Goal: Task Accomplishment & Management: Use online tool/utility

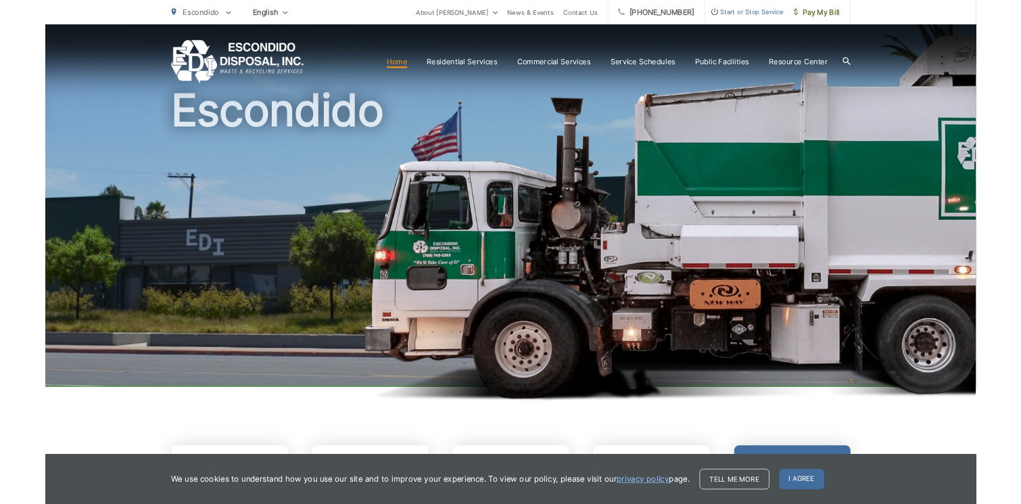
scroll to position [135, 0]
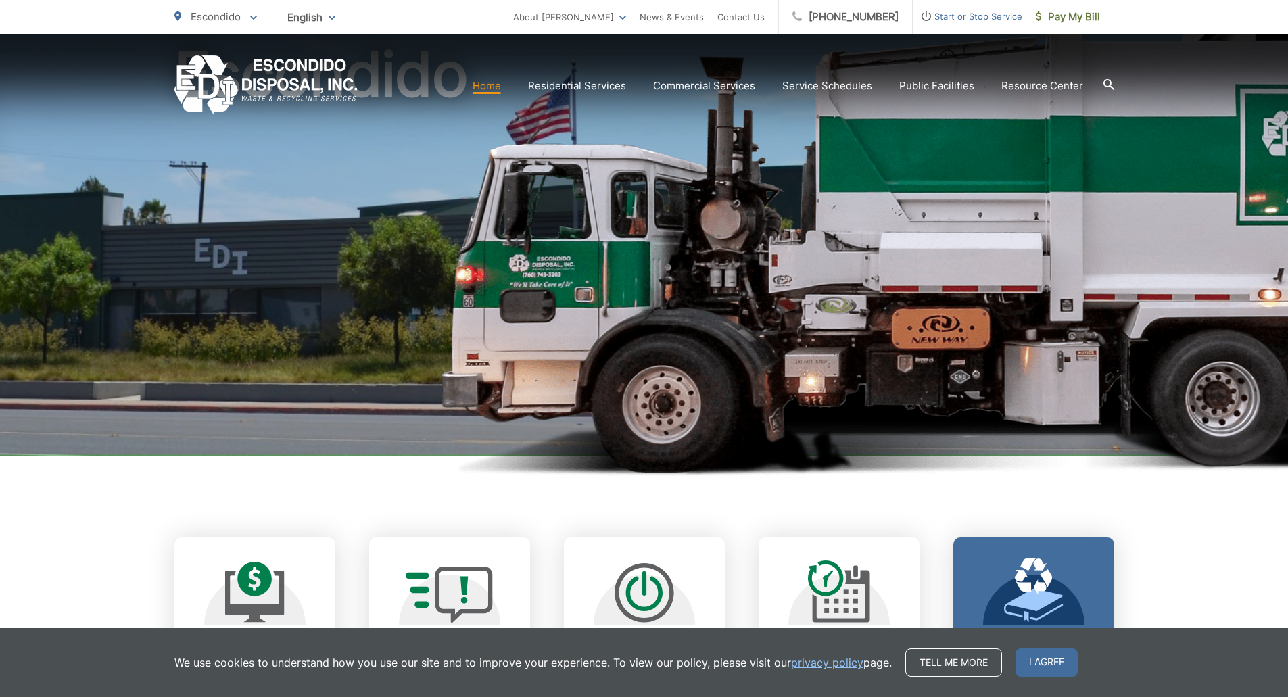
click at [1028, 668] on span "I agree" at bounding box center [1047, 662] width 62 height 28
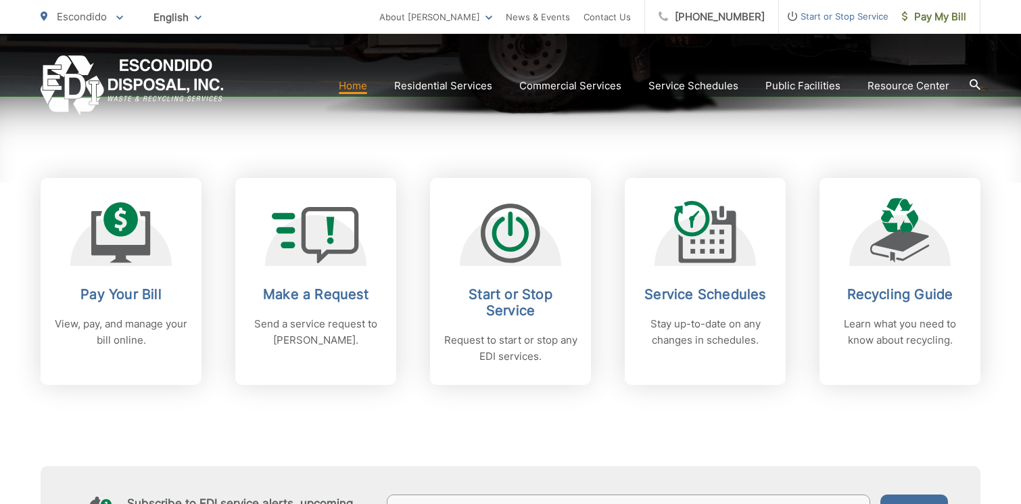
scroll to position [541, 0]
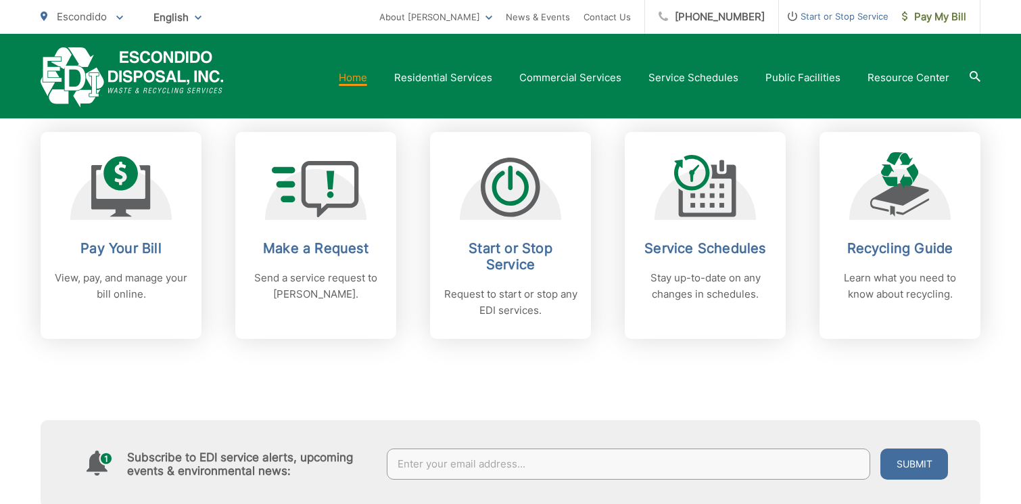
click at [849, 16] on span "Start or Stop Service" at bounding box center [834, 16] width 110 height 16
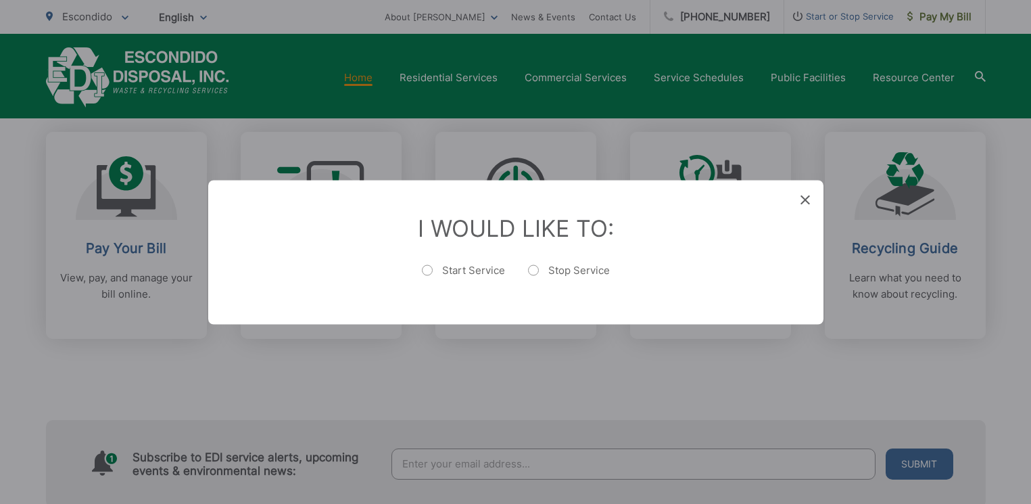
click at [632, 348] on div "Entry Status None In Progress Completed None None In Progress Completed I Would…" at bounding box center [515, 252] width 1031 height 504
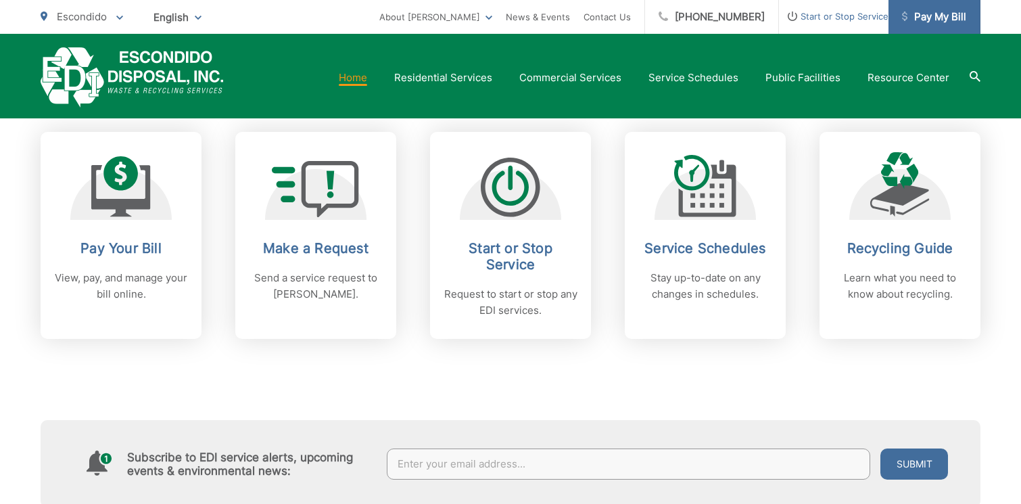
click at [928, 16] on span "Pay My Bill" at bounding box center [934, 17] width 64 height 16
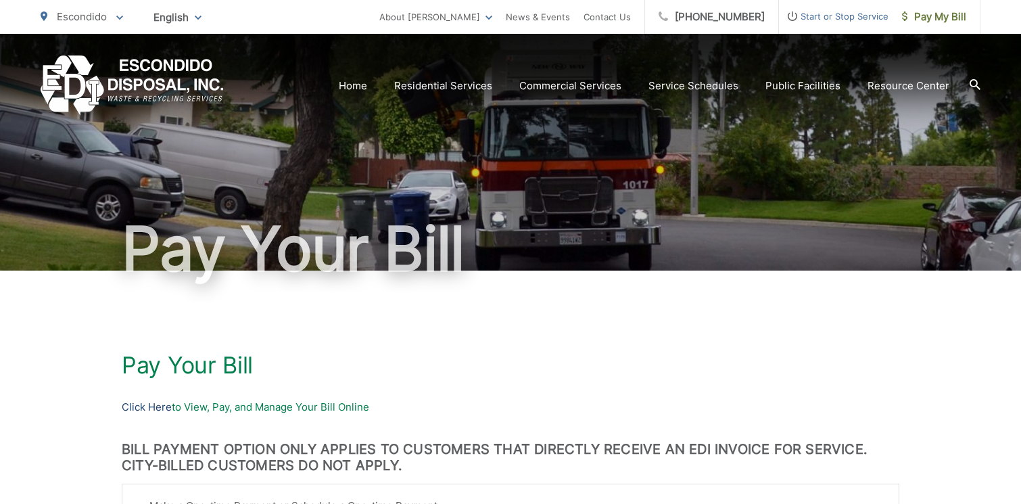
click at [145, 408] on link "Click Here" at bounding box center [147, 407] width 50 height 16
